Goal: Task Accomplishment & Management: Use online tool/utility

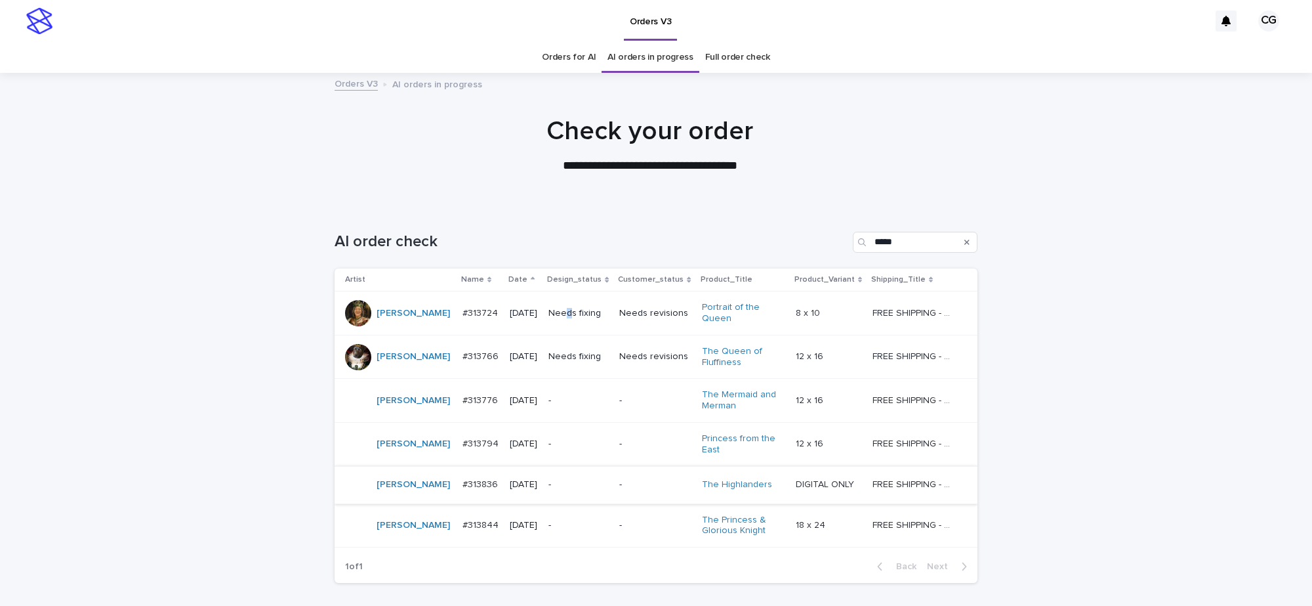
click at [561, 314] on p "Needs fixing" at bounding box center [578, 313] width 60 height 11
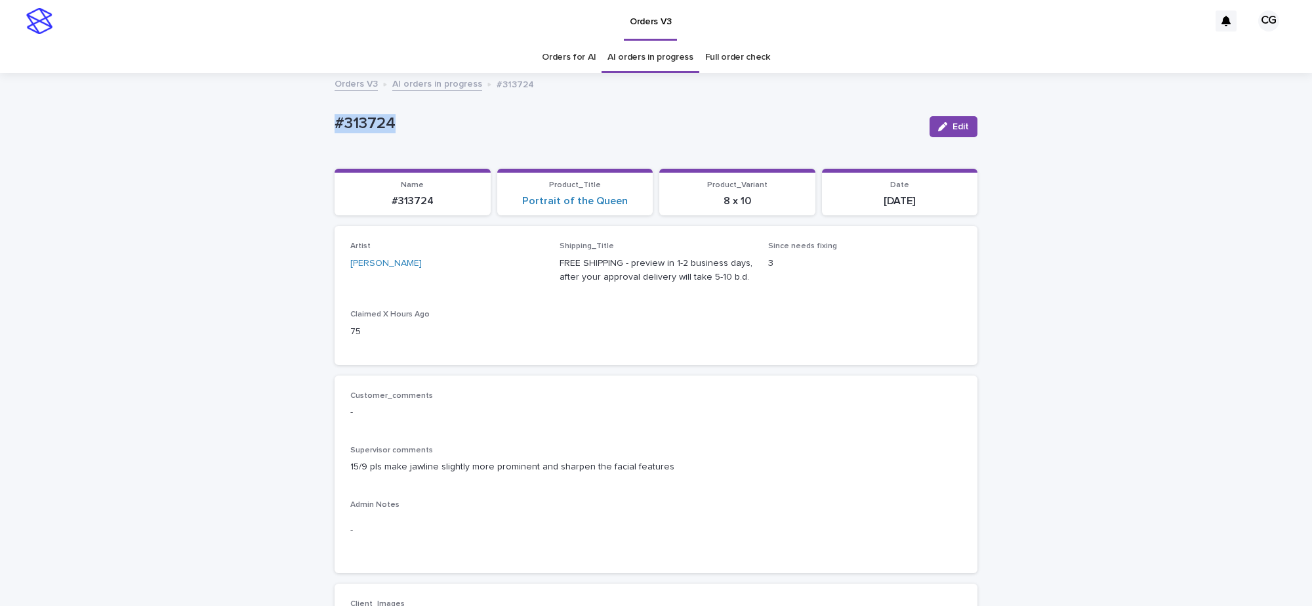
drag, startPoint x: 381, startPoint y: 129, endPoint x: 407, endPoint y: 119, distance: 28.4
click at [938, 123] on icon "button" at bounding box center [942, 126] width 9 height 9
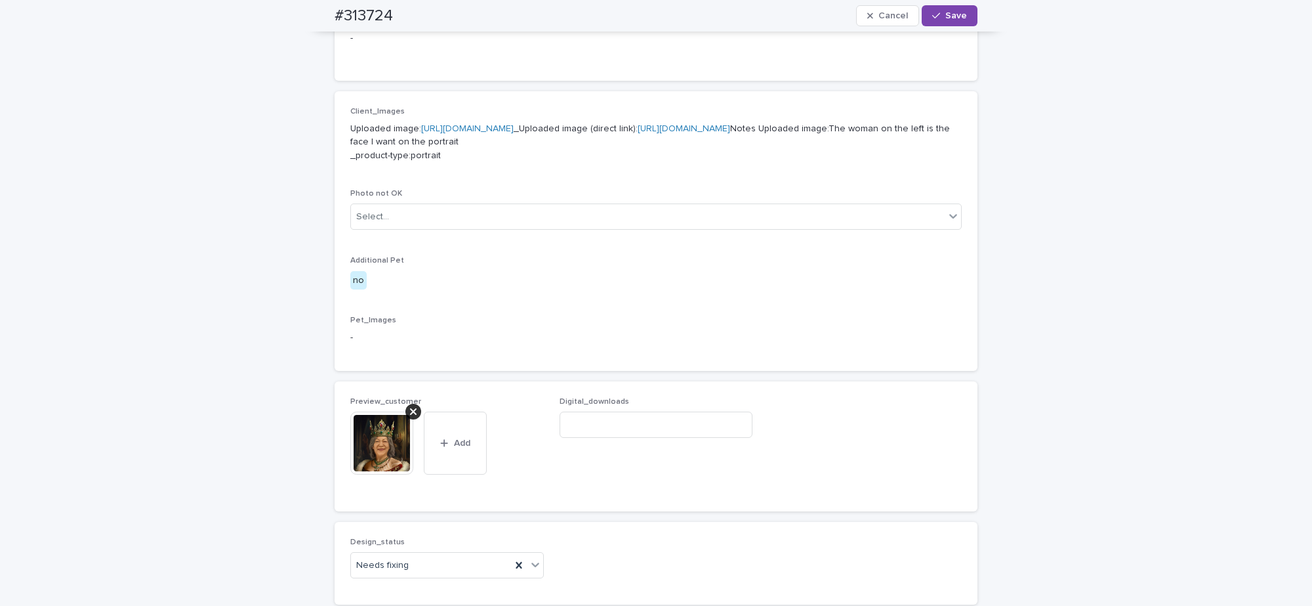
scroll to position [853, 0]
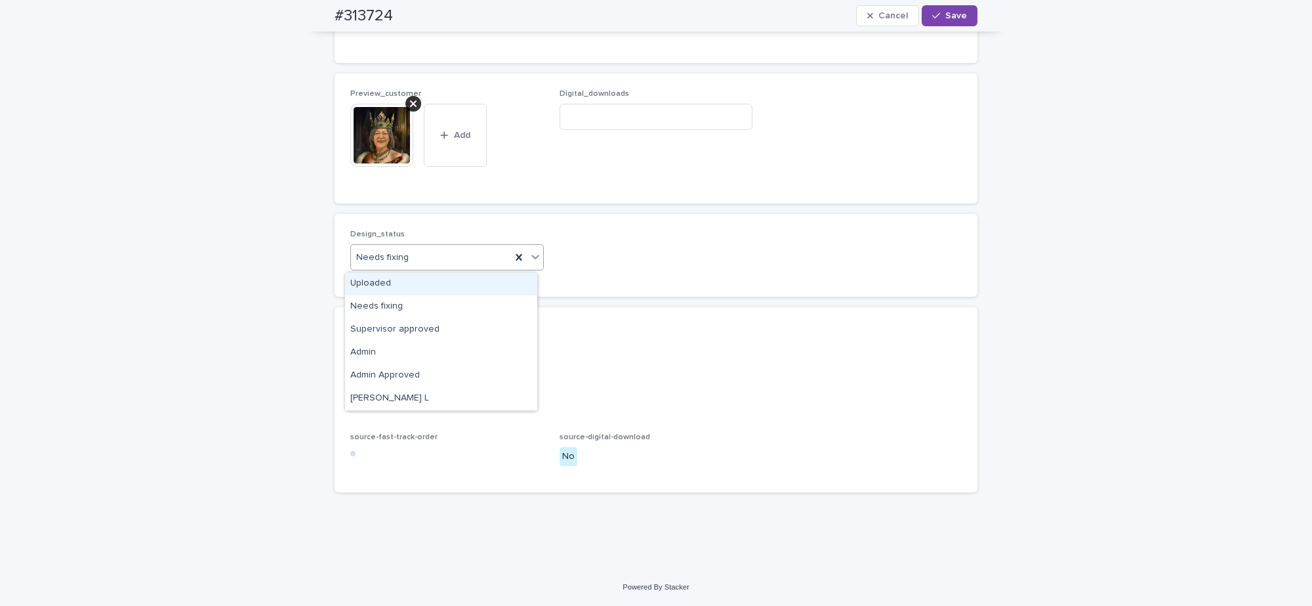
click at [397, 283] on div "Uploaded" at bounding box center [441, 283] width 192 height 23
click at [410, 106] on icon at bounding box center [413, 103] width 7 height 7
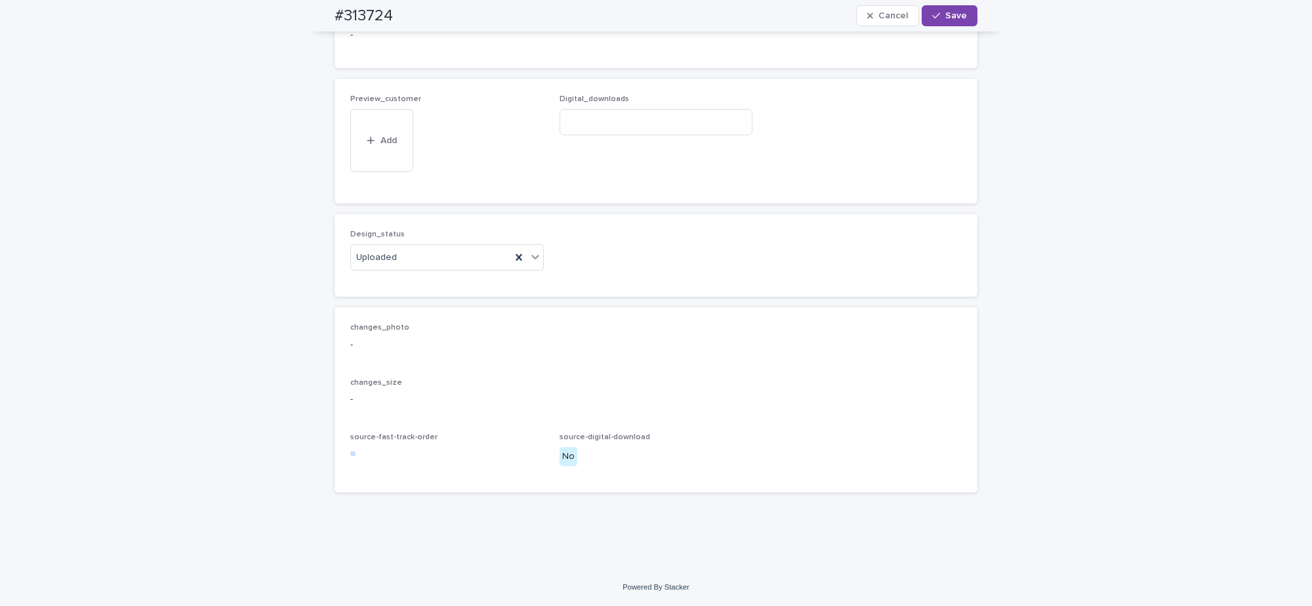
scroll to position [806, 0]
click at [369, 165] on div "button" at bounding box center [373, 161] width 13 height 9
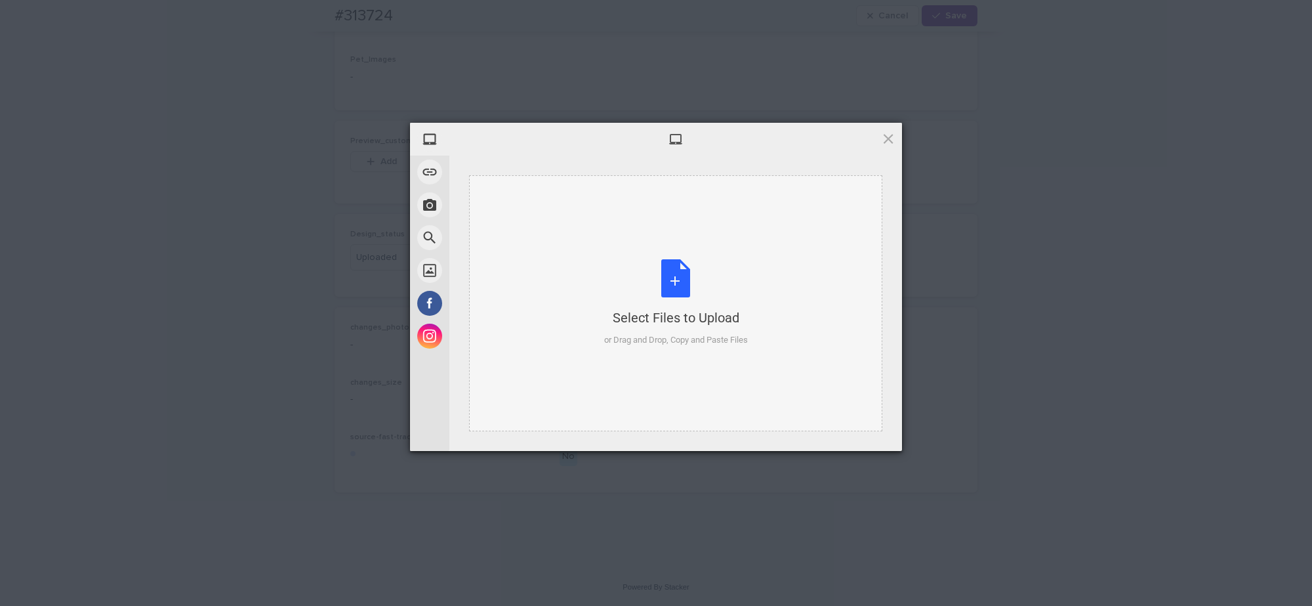
click at [647, 285] on div "Select Files to Upload or Drag and Drop, Copy and Paste Files" at bounding box center [676, 302] width 144 height 87
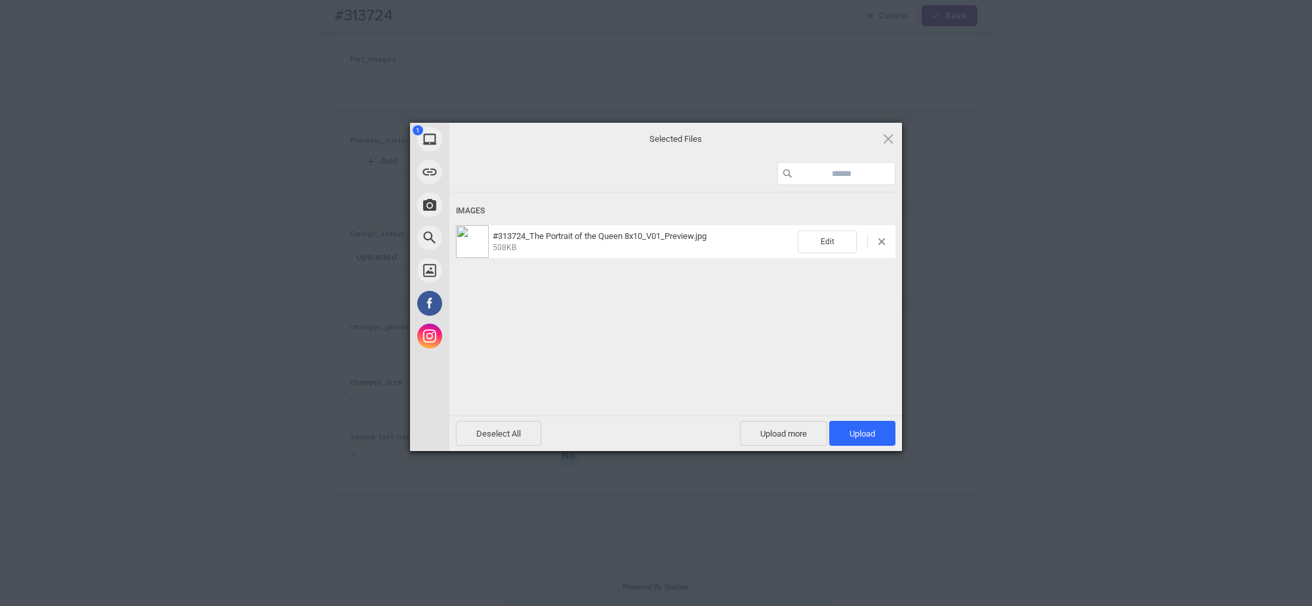
drag, startPoint x: 854, startPoint y: 428, endPoint x: 863, endPoint y: 400, distance: 29.0
click at [852, 427] on span "Upload 1" at bounding box center [862, 433] width 66 height 25
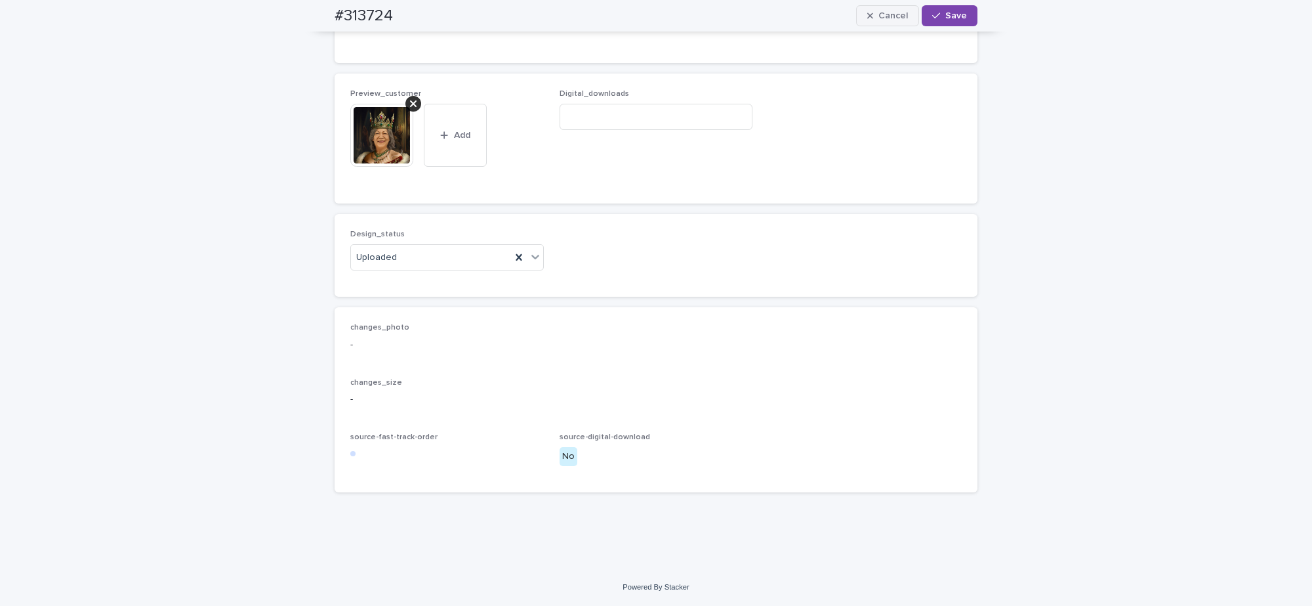
click at [949, 21] on button "Save" at bounding box center [950, 15] width 56 height 21
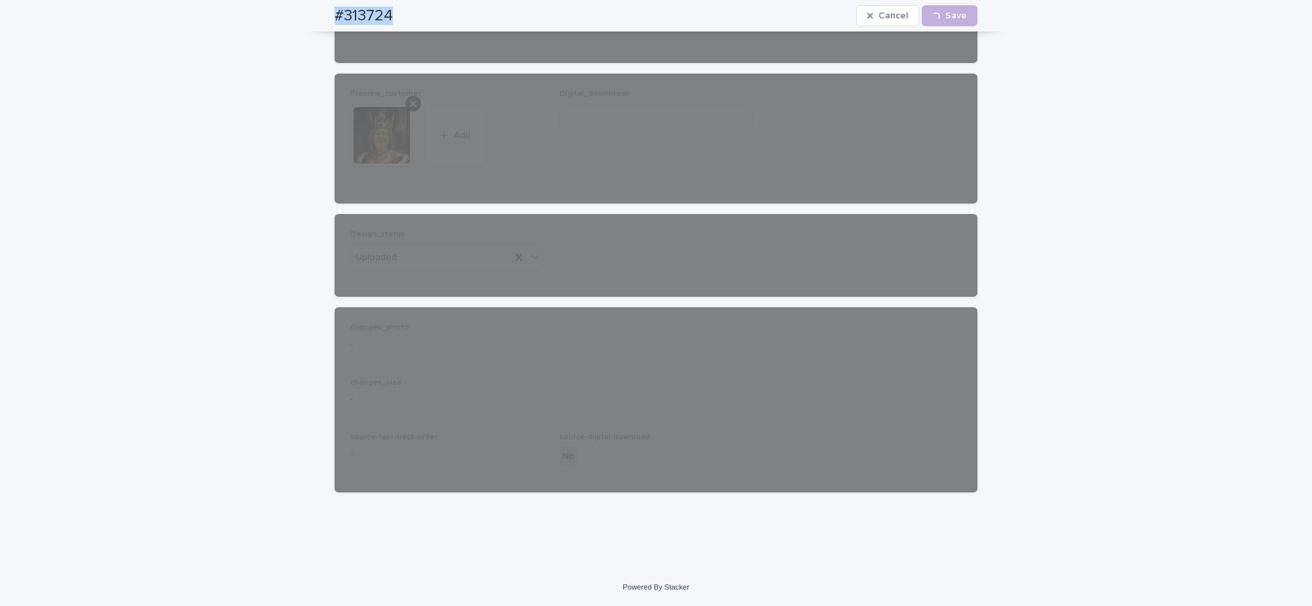
drag, startPoint x: 321, startPoint y: 24, endPoint x: 403, endPoint y: 0, distance: 85.3
click at [402, 16] on div "#313724 Cancel Loading... Save" at bounding box center [656, 15] width 706 height 31
copy h2 "#313724"
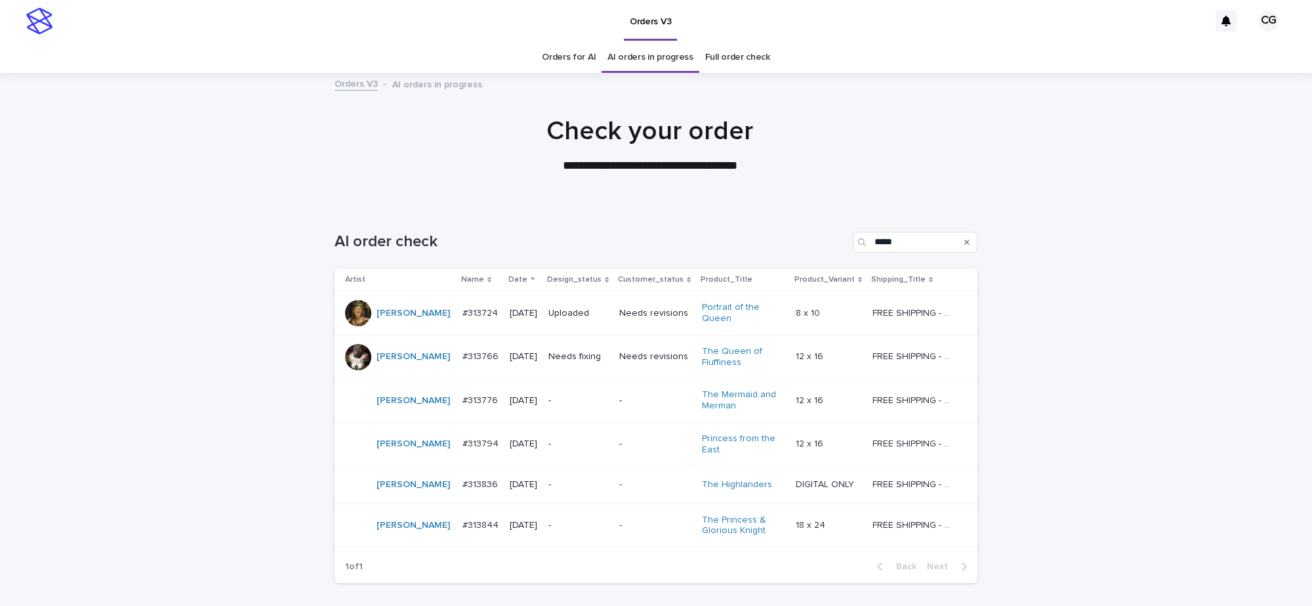
click at [585, 360] on p "Needs fixing" at bounding box center [578, 356] width 60 height 11
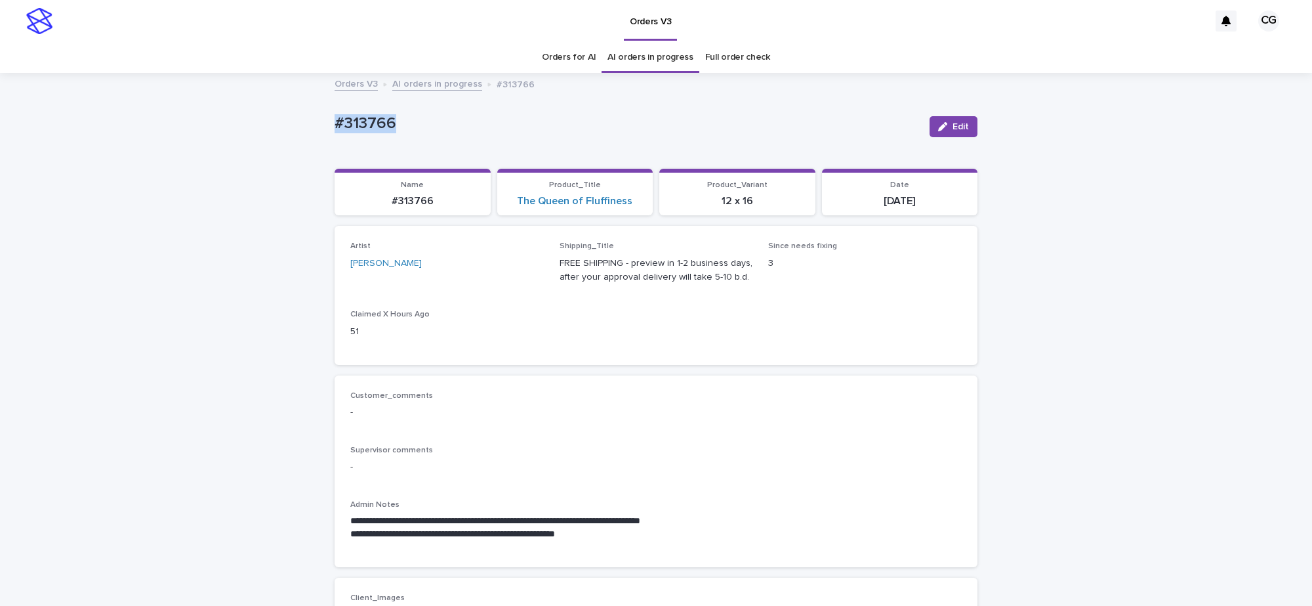
drag, startPoint x: 329, startPoint y: 123, endPoint x: 399, endPoint y: 116, distance: 70.5
copy p "#313766"
click at [939, 123] on icon "button" at bounding box center [942, 126] width 9 height 9
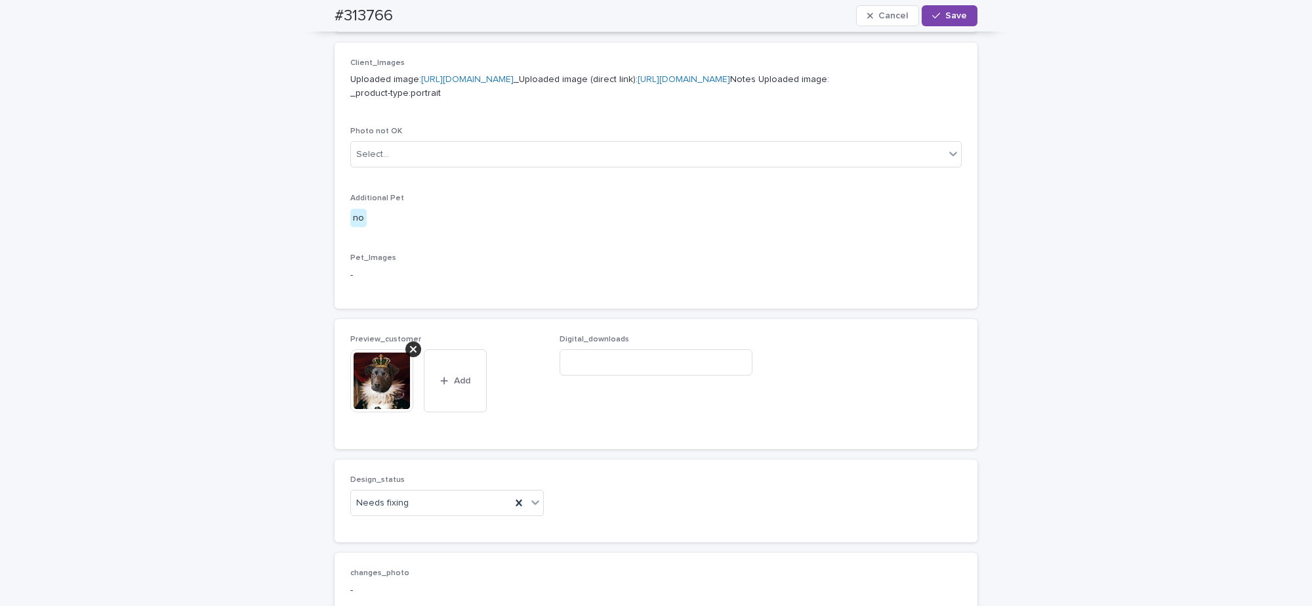
scroll to position [738, 0]
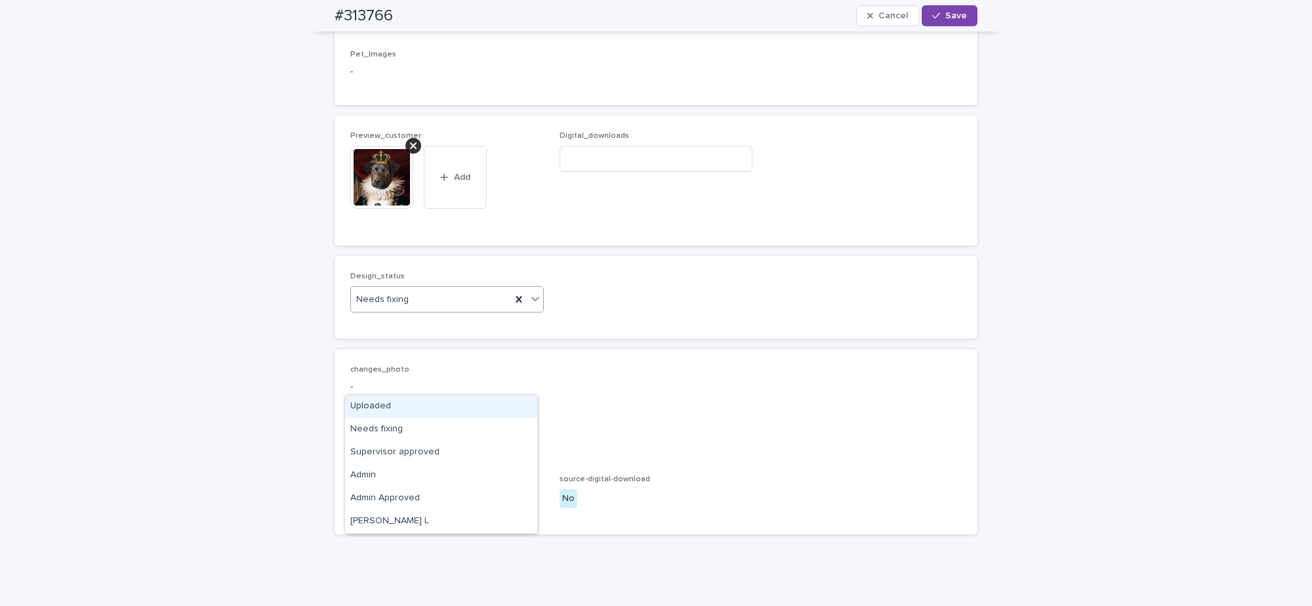
drag, startPoint x: 381, startPoint y: 407, endPoint x: 384, endPoint y: 398, distance: 9.8
click at [381, 407] on div "Uploaded" at bounding box center [441, 406] width 192 height 23
click at [410, 151] on icon at bounding box center [413, 145] width 7 height 10
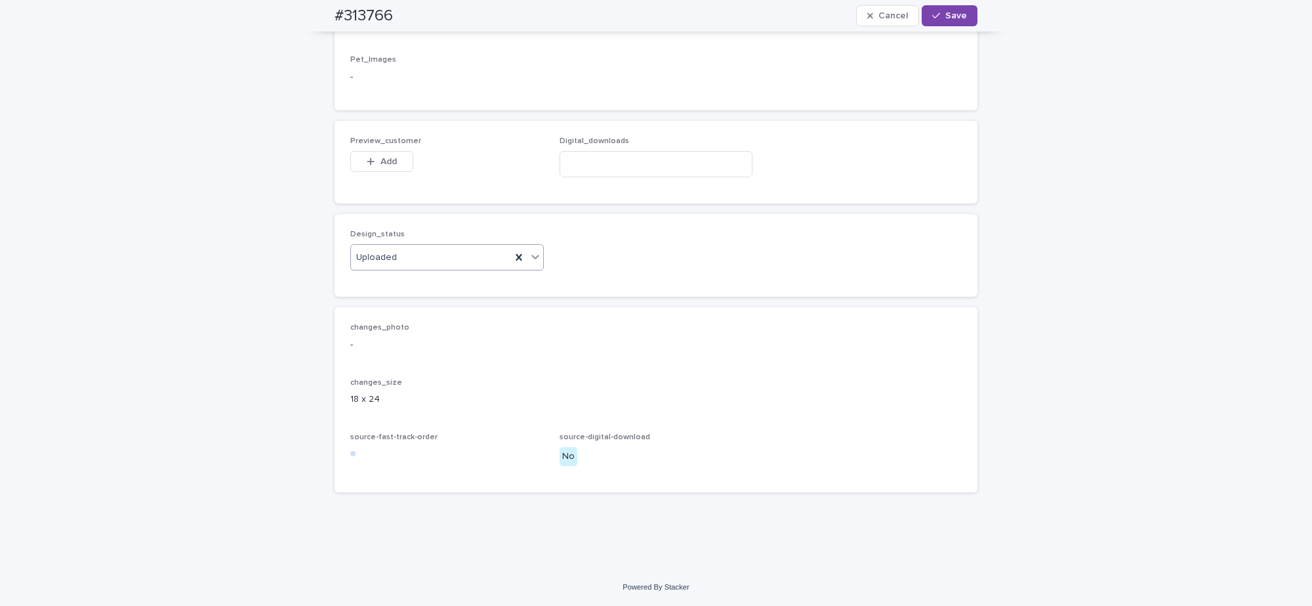
scroll to position [717, 0]
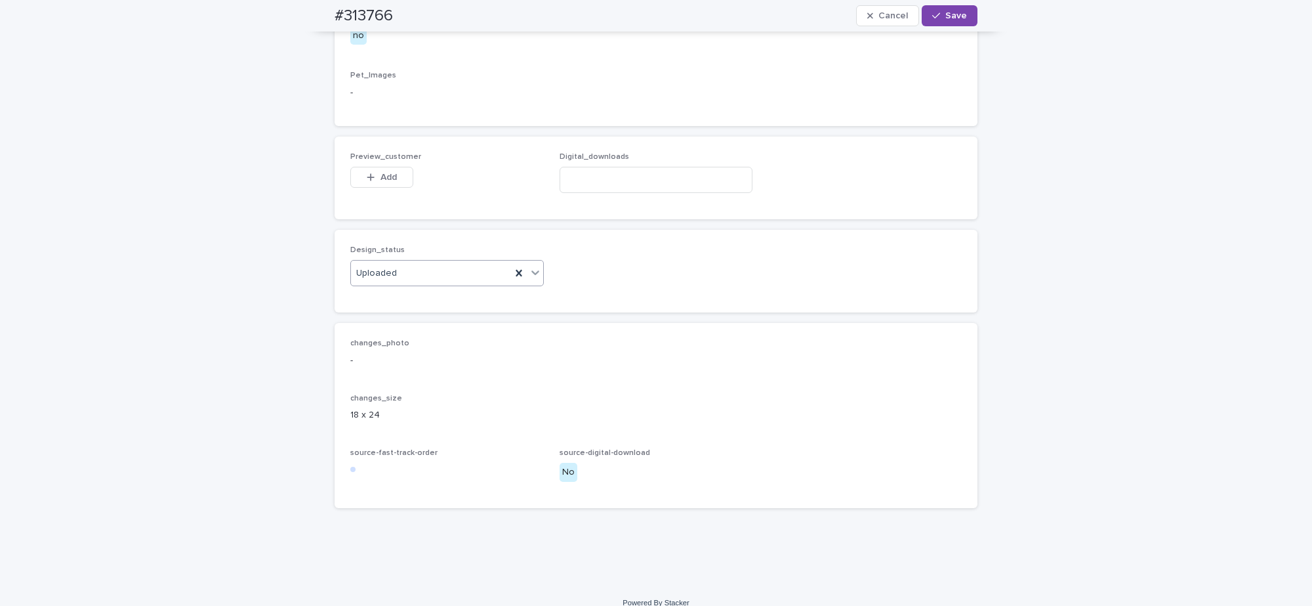
drag, startPoint x: 378, startPoint y: 260, endPoint x: 414, endPoint y: 245, distance: 39.4
click at [381, 182] on span "Add" at bounding box center [389, 177] width 16 height 9
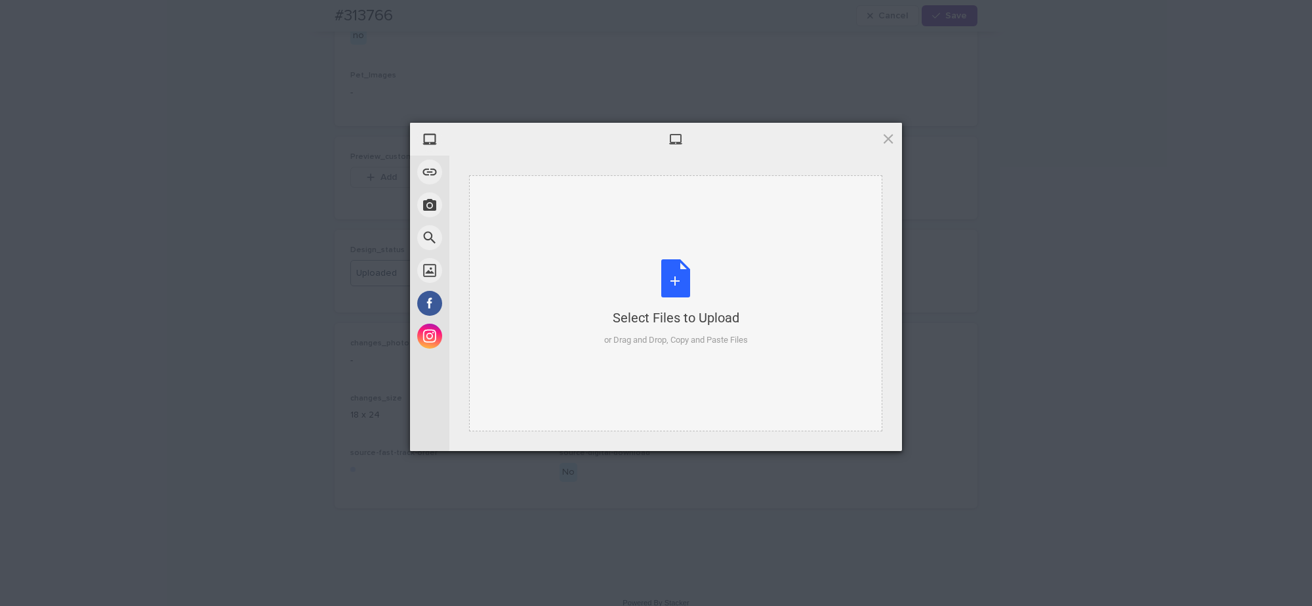
click at [625, 281] on div "Select Files to Upload or Drag and Drop, Copy and Paste Files" at bounding box center [676, 302] width 144 height 87
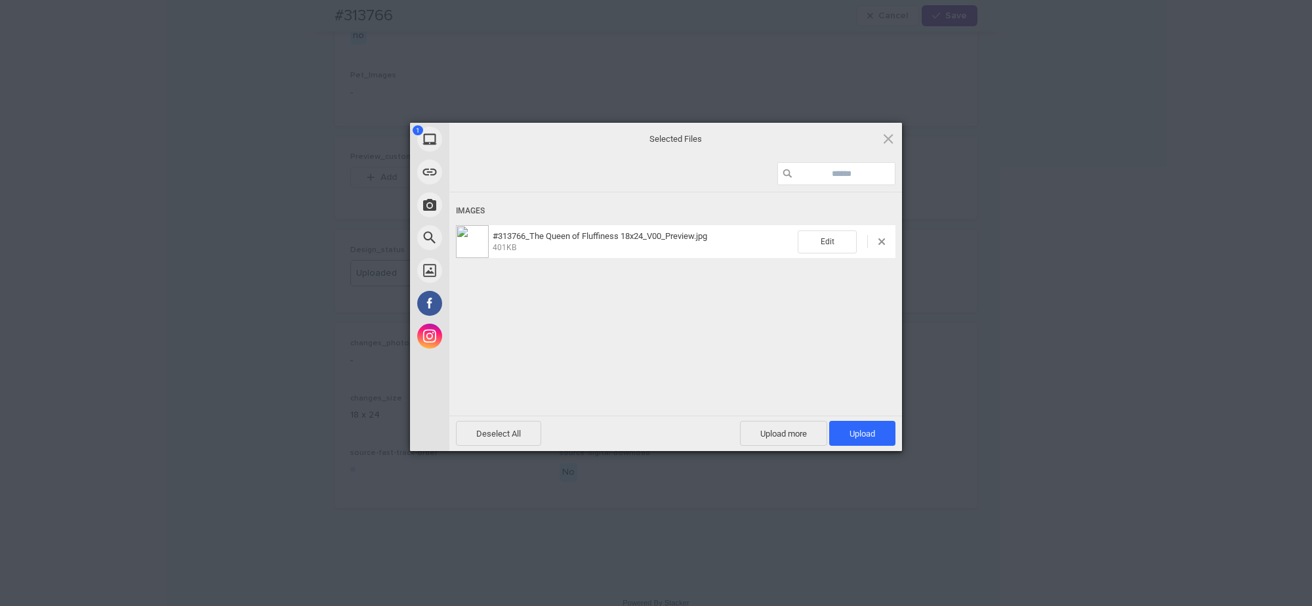
click at [855, 428] on span "Upload 1" at bounding box center [863, 433] width 26 height 10
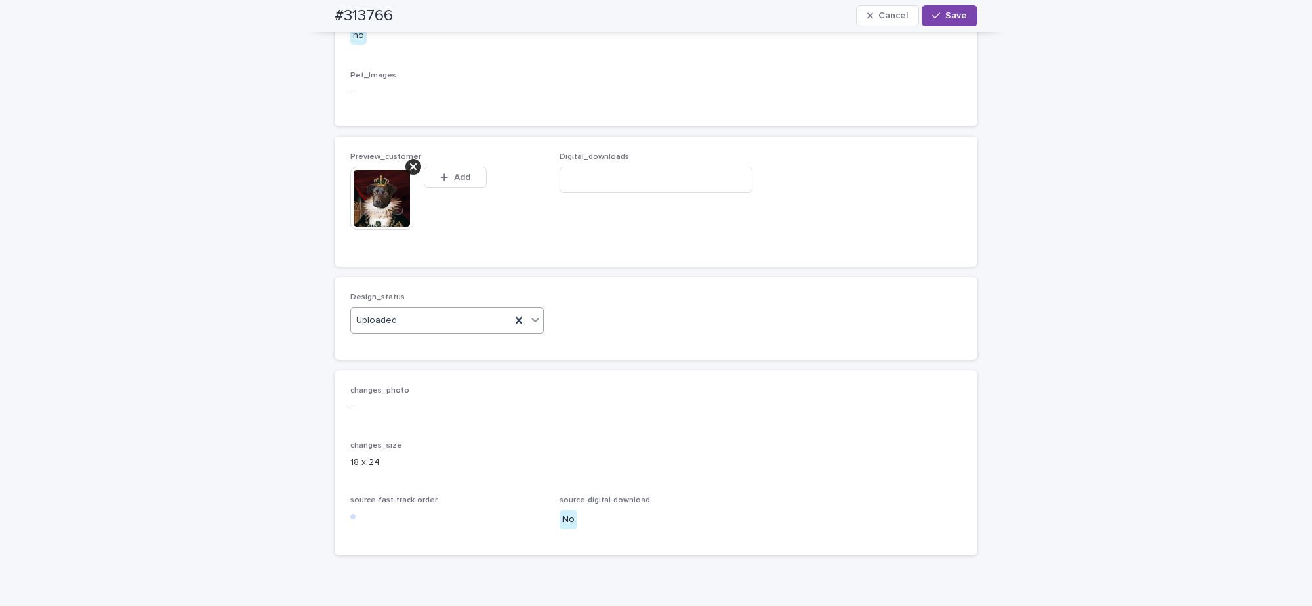
scroll to position [741, 0]
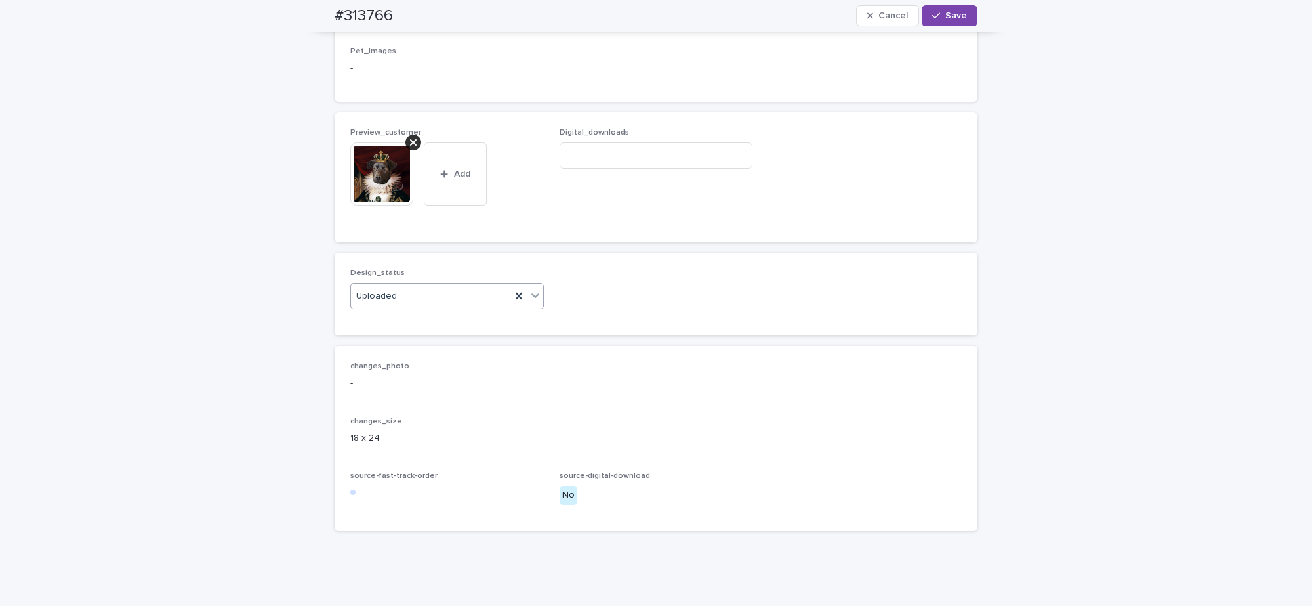
drag, startPoint x: 953, startPoint y: 14, endPoint x: 784, endPoint y: 35, distance: 170.6
click at [952, 14] on span "Save" at bounding box center [956, 15] width 22 height 9
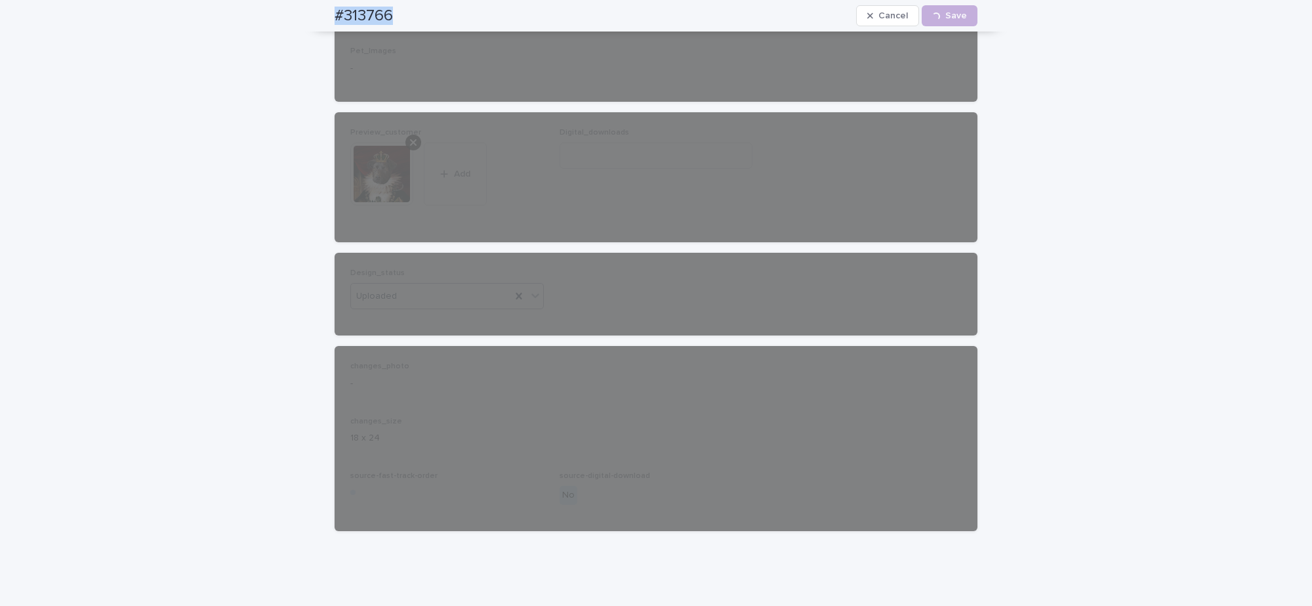
drag, startPoint x: 320, startPoint y: 18, endPoint x: 394, endPoint y: 1, distance: 75.4
click at [397, 25] on div "#313766 Cancel Loading... Save" at bounding box center [656, 15] width 706 height 31
copy h2 "#313766"
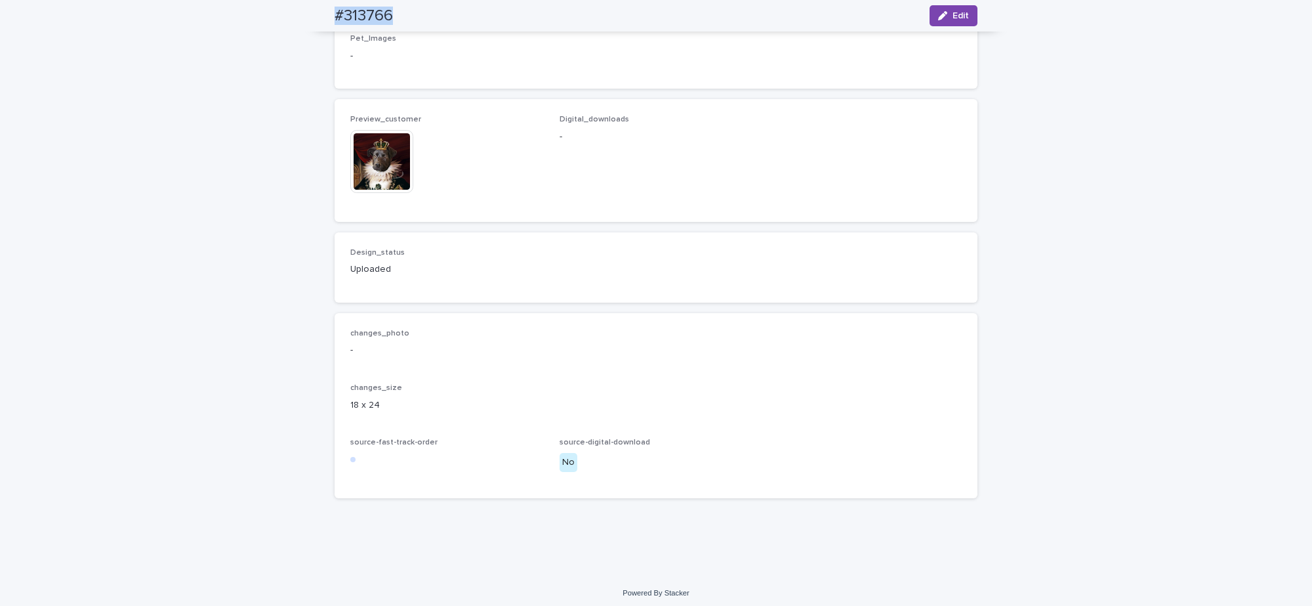
scroll to position [724, 0]
